Goal: Information Seeking & Learning: Learn about a topic

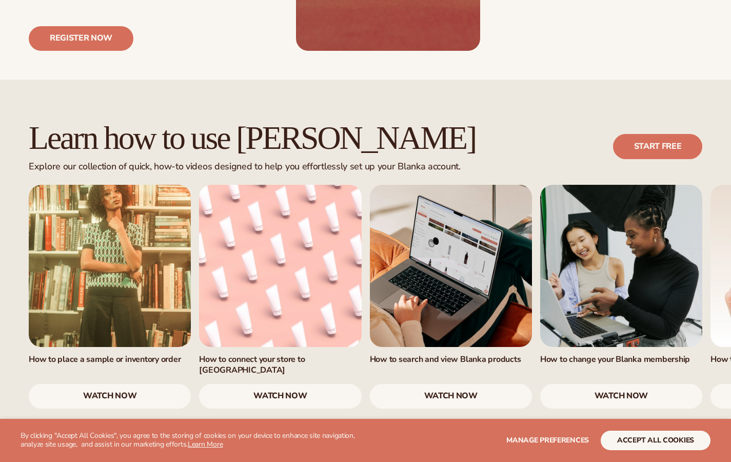
scroll to position [557, 0]
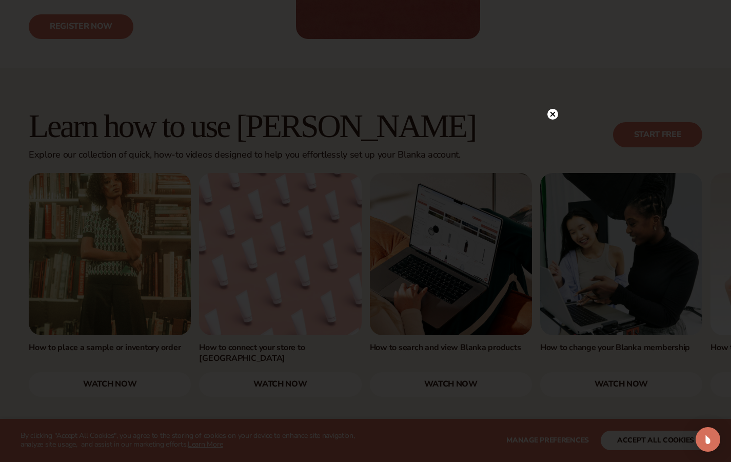
click at [555, 113] on circle at bounding box center [553, 114] width 11 height 11
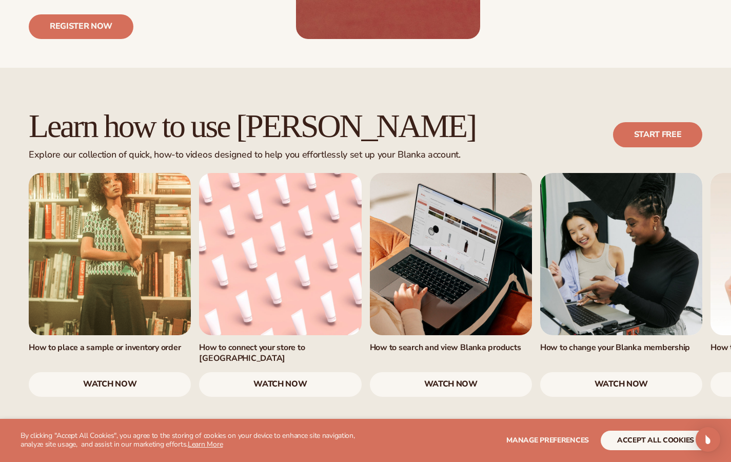
click at [145, 372] on link "watch now" at bounding box center [110, 384] width 162 height 25
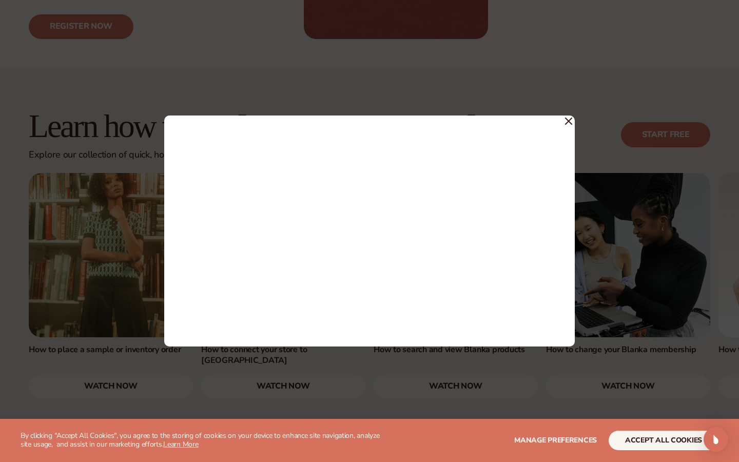
click at [567, 118] on icon at bounding box center [568, 121] width 7 height 7
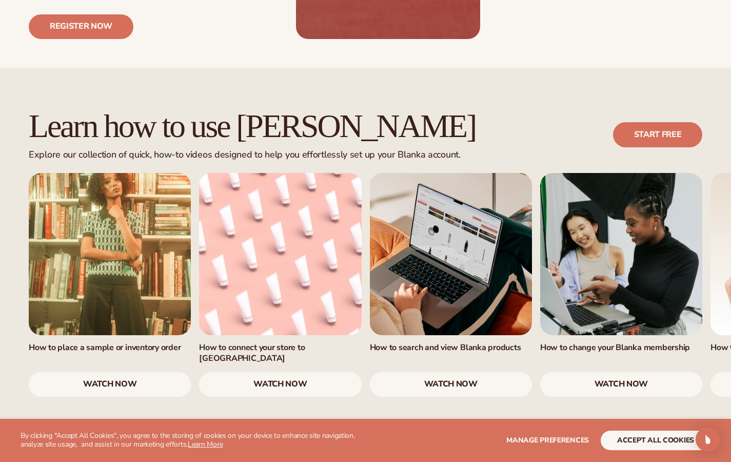
click at [259, 372] on link "watch now" at bounding box center [280, 384] width 162 height 25
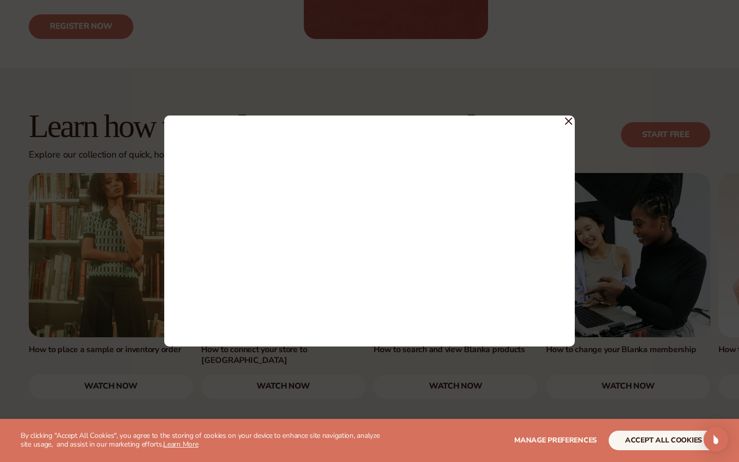
click at [567, 119] on icon at bounding box center [568, 121] width 7 height 7
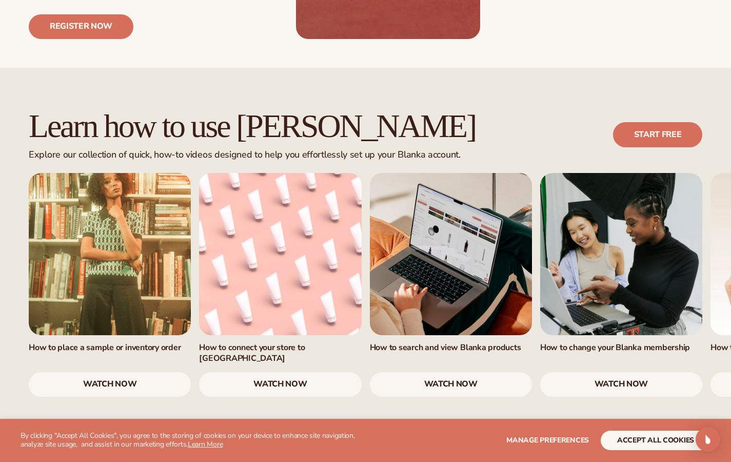
click at [457, 372] on link "watch now" at bounding box center [451, 384] width 162 height 25
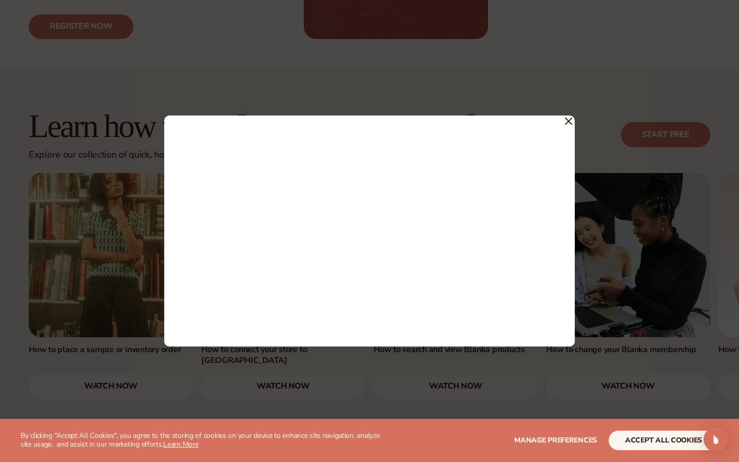
click at [569, 123] on icon at bounding box center [568, 121] width 7 height 7
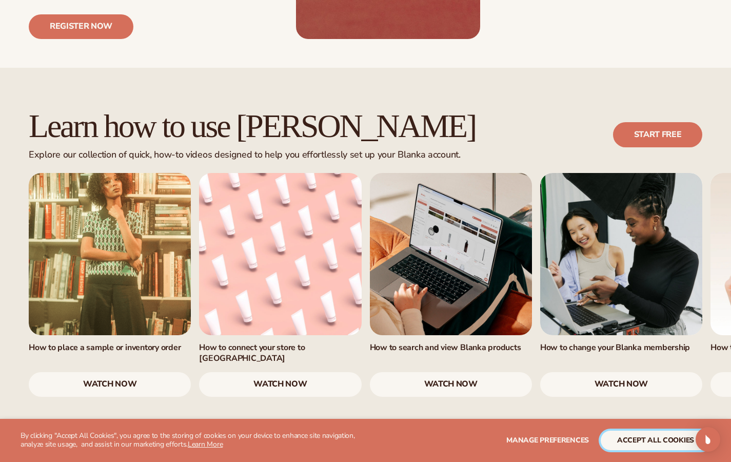
click at [672, 441] on button "accept all cookies" at bounding box center [656, 441] width 110 height 20
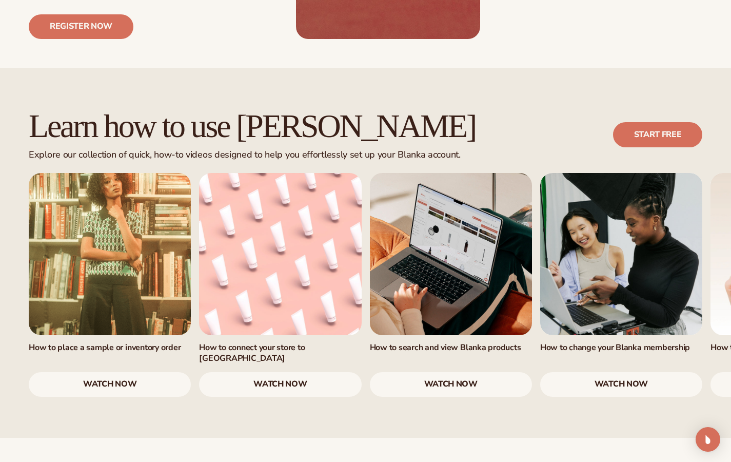
drag, startPoint x: 659, startPoint y: 396, endPoint x: 612, endPoint y: 389, distance: 46.8
drag, startPoint x: 654, startPoint y: 371, endPoint x: 530, endPoint y: 407, distance: 128.8
click at [597, 367] on div "Learn how to use [PERSON_NAME] Explore our collection of quick, how-to videos d…" at bounding box center [365, 253] width 731 height 370
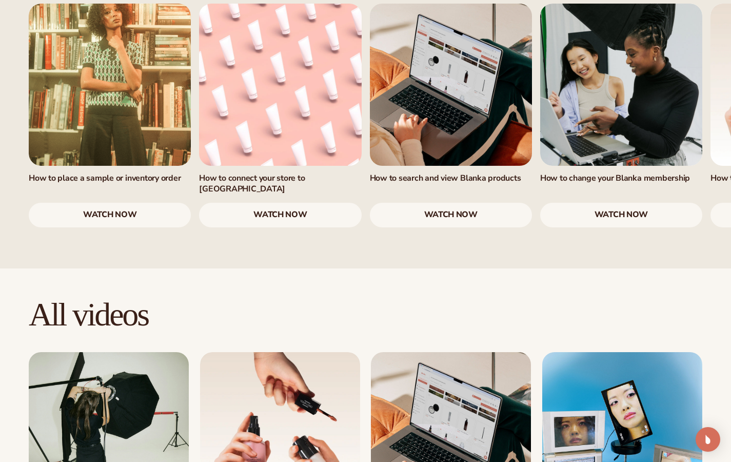
drag, startPoint x: 325, startPoint y: 461, endPoint x: 434, endPoint y: 454, distance: 108.5
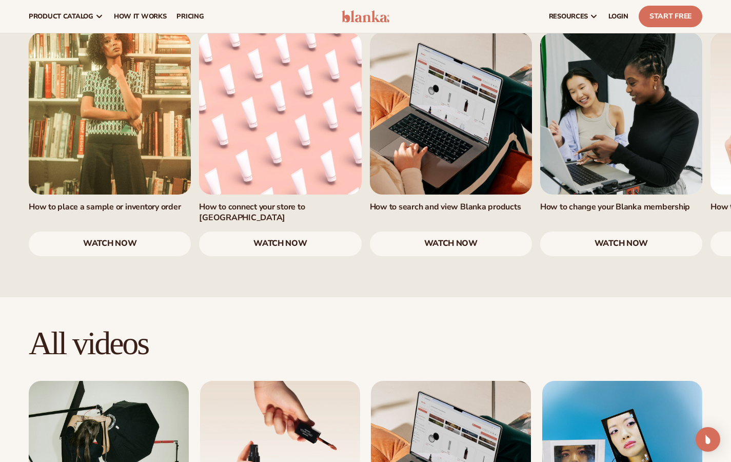
scroll to position [539, 0]
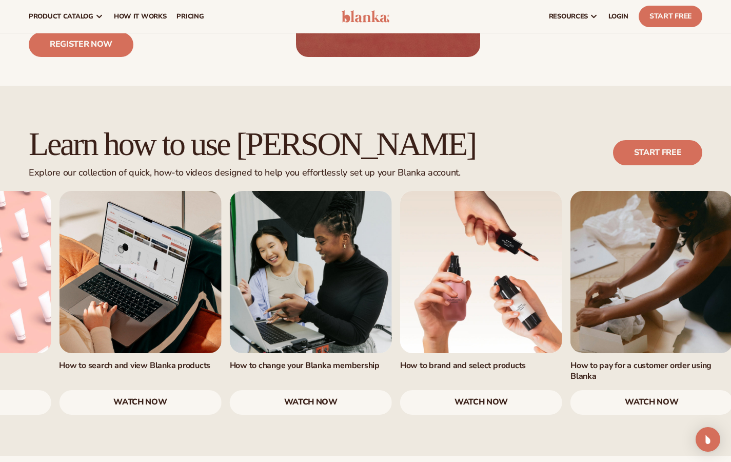
click at [248, 235] on link "4 / 7" at bounding box center [311, 272] width 162 height 162
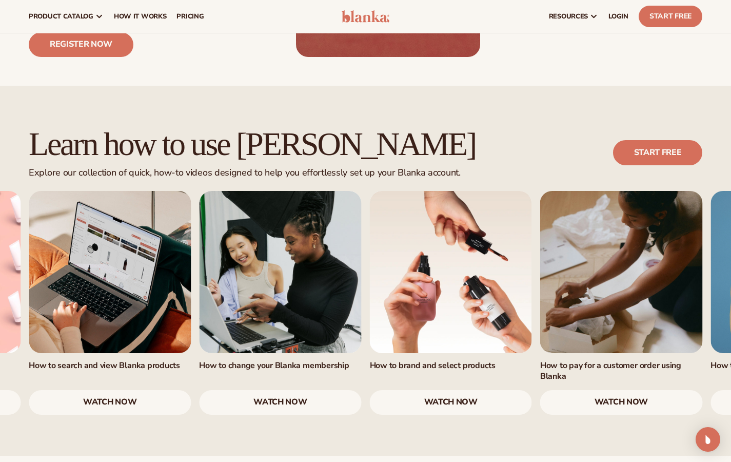
click at [455, 390] on link "watch now" at bounding box center [451, 402] width 162 height 25
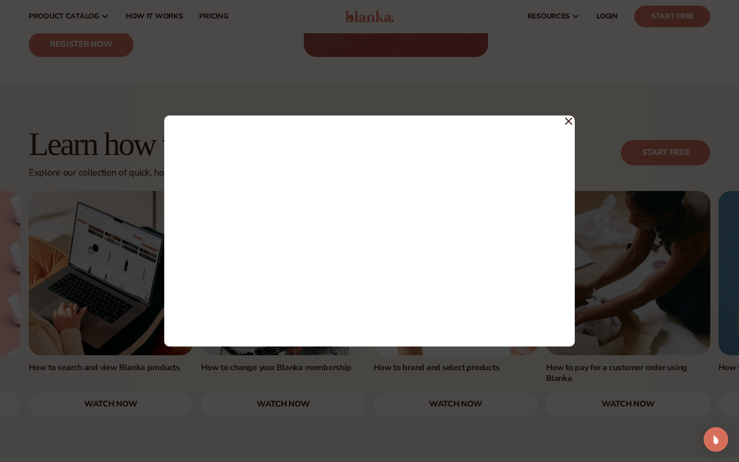
click at [571, 120] on icon at bounding box center [568, 121] width 7 height 7
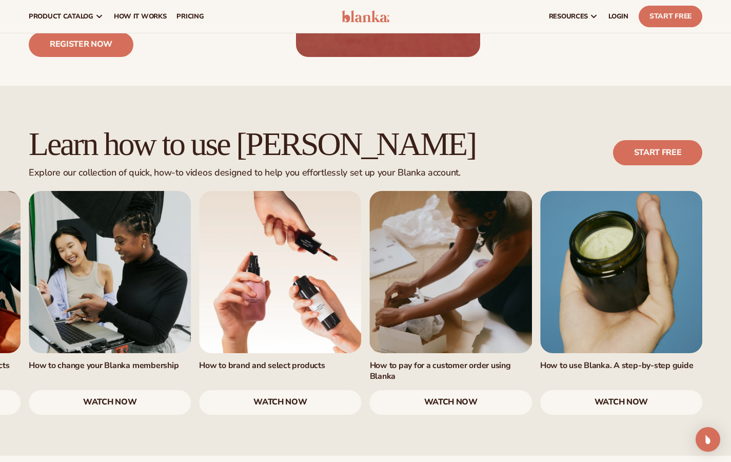
click at [637, 390] on link "watch now" at bounding box center [622, 402] width 162 height 25
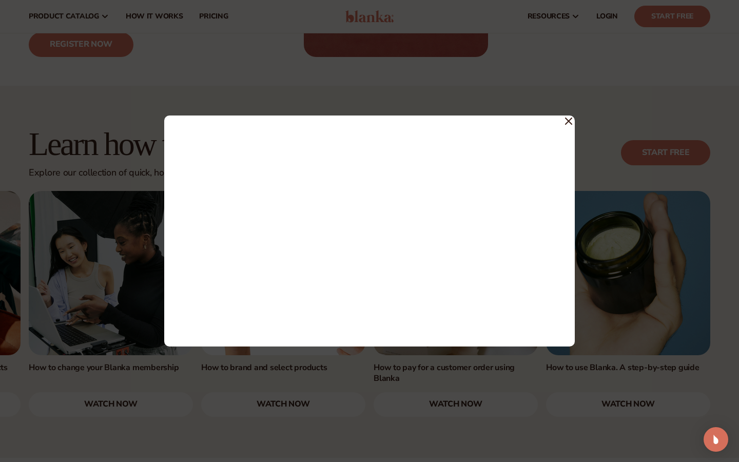
click at [569, 120] on icon at bounding box center [569, 121] width 6 height 6
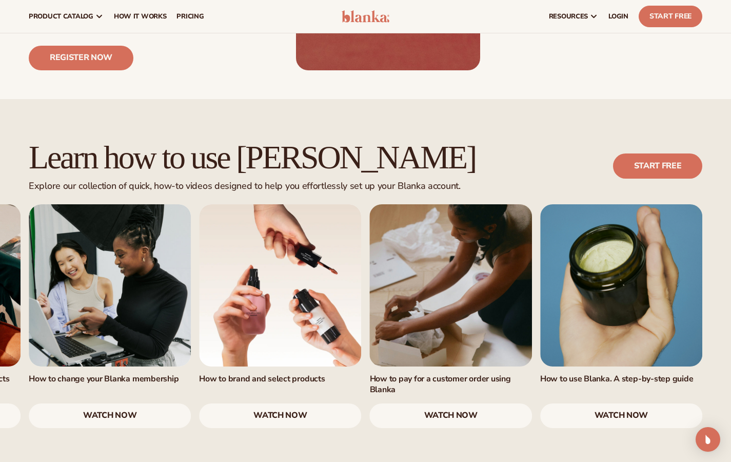
scroll to position [486, 0]
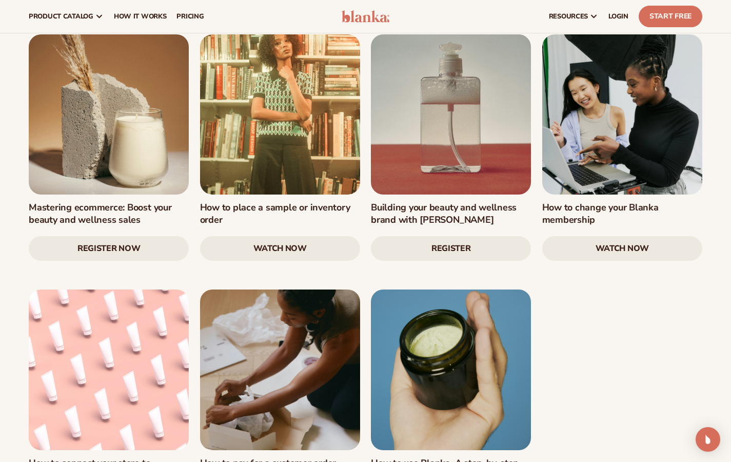
scroll to position [1110, 0]
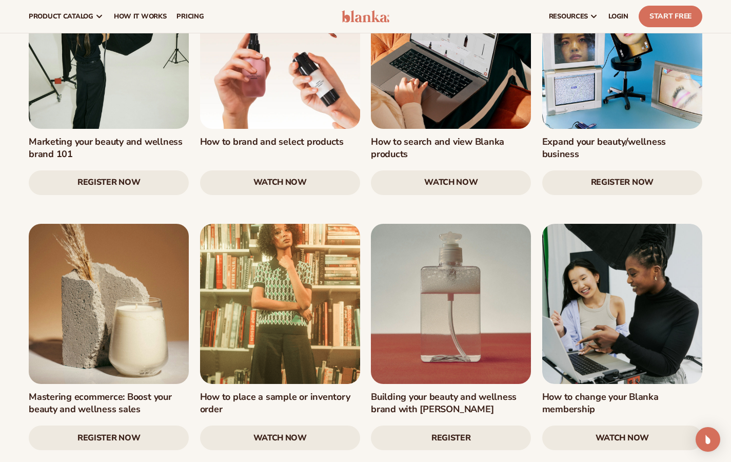
click at [114, 391] on h3 "Mastering ecommerce: Boost your beauty and wellness sales" at bounding box center [109, 403] width 160 height 24
click at [111, 319] on link at bounding box center [109, 304] width 160 height 160
